Goal: Task Accomplishment & Management: Use online tool/utility

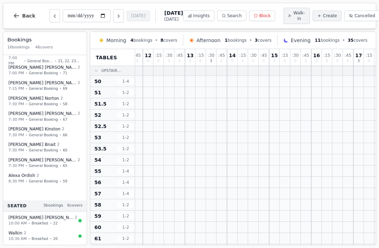
scroll to position [0, 88]
click at [24, 15] on span "Back" at bounding box center [28, 15] width 13 height 5
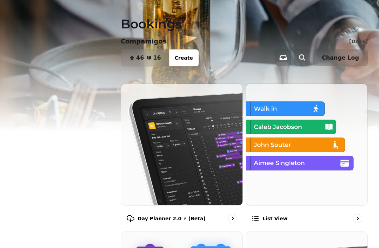
click at [21, 11] on button "Search ⌘K" at bounding box center [54, 10] width 91 height 14
click at [222, 215] on div "Day Planner 2.0 ⚡ (Beta)" at bounding box center [182, 218] width 122 height 20
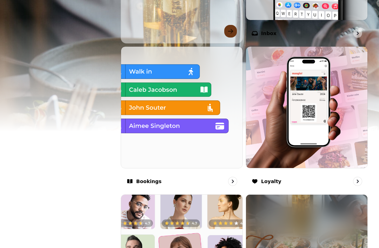
scroll to position [367, 0]
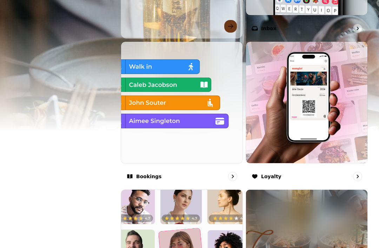
click at [179, 174] on div "Bookings" at bounding box center [182, 176] width 122 height 20
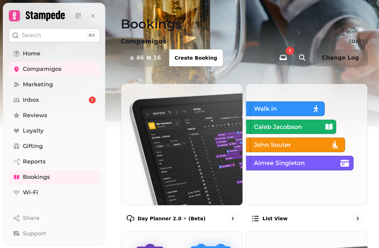
click at [68, 175] on link "Bookings" at bounding box center [54, 177] width 91 height 14
click at [141, 53] on button "46 16 Covers" at bounding box center [145, 57] width 48 height 17
click at [70, 67] on link "Compamigos" at bounding box center [54, 69] width 91 height 14
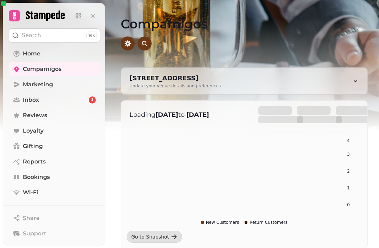
click at [162, 237] on div "Go to Snapshot" at bounding box center [150, 236] width 38 height 7
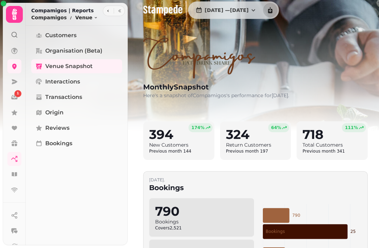
click at [74, 146] on link "Bookings" at bounding box center [76, 144] width 91 height 14
select select "**"
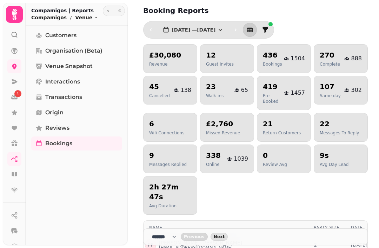
click at [11, 98] on icon at bounding box center [14, 97] width 7 height 7
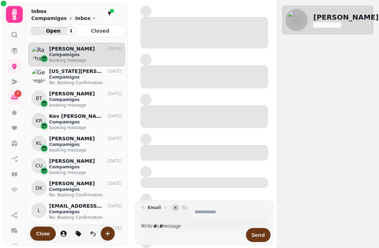
scroll to position [199, 97]
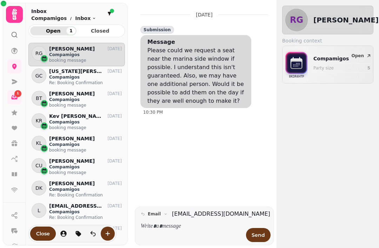
click at [17, 35] on icon at bounding box center [14, 34] width 7 height 7
click at [12, 173] on icon at bounding box center [14, 174] width 5 height 4
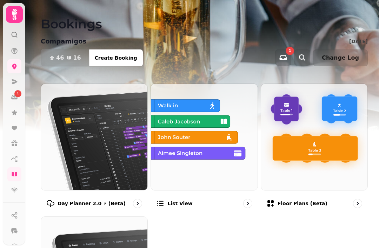
click at [62, 55] on span "46" at bounding box center [60, 58] width 8 height 6
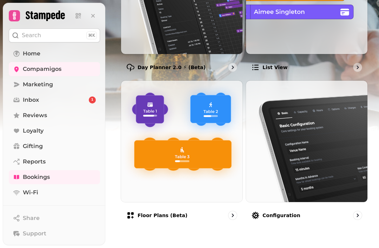
scroll to position [151, 0]
click at [230, 64] on div at bounding box center [232, 67] width 9 height 9
